Goal: Task Accomplishment & Management: Use online tool/utility

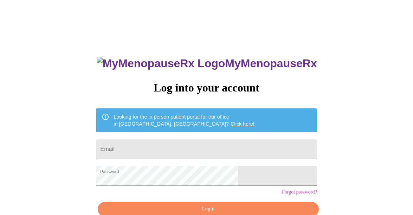
click at [164, 149] on input "Email" at bounding box center [206, 149] width 221 height 20
type input "[EMAIL_ADDRESS][DOMAIN_NAME]"
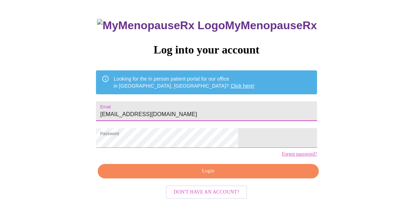
click at [250, 175] on span "Login" at bounding box center [208, 171] width 205 height 9
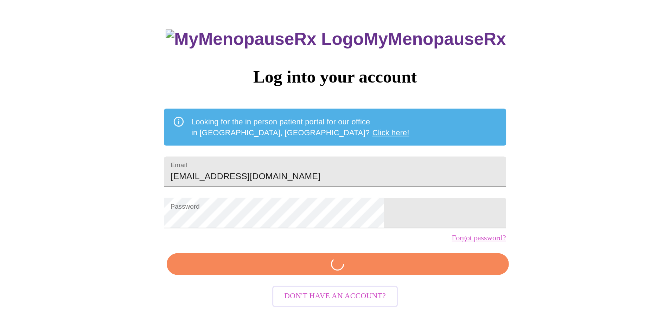
scroll to position [38, 0]
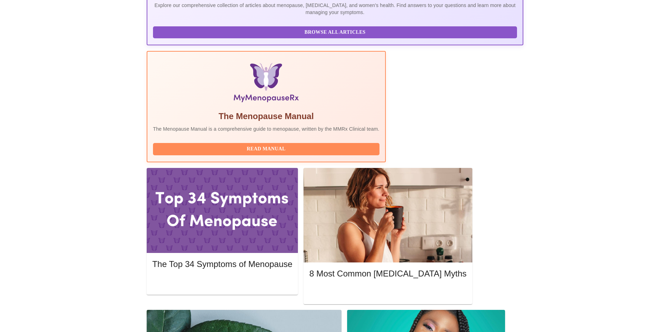
scroll to position [178, 0]
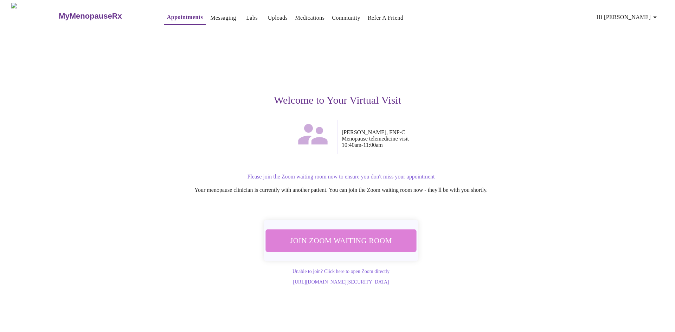
click at [351, 215] on span "Join Zoom Waiting Room" at bounding box center [341, 240] width 132 height 13
